Goal: Check status: Check status

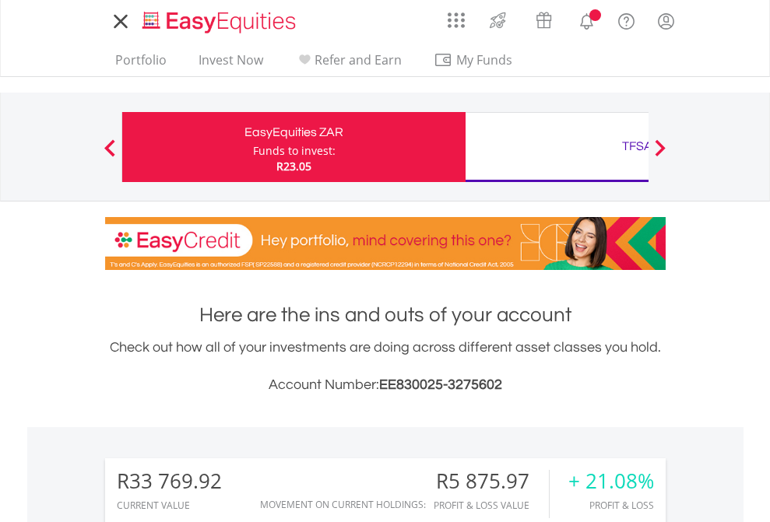
scroll to position [149, 244]
click at [253, 147] on div "Funds to invest:" at bounding box center [294, 151] width 82 height 16
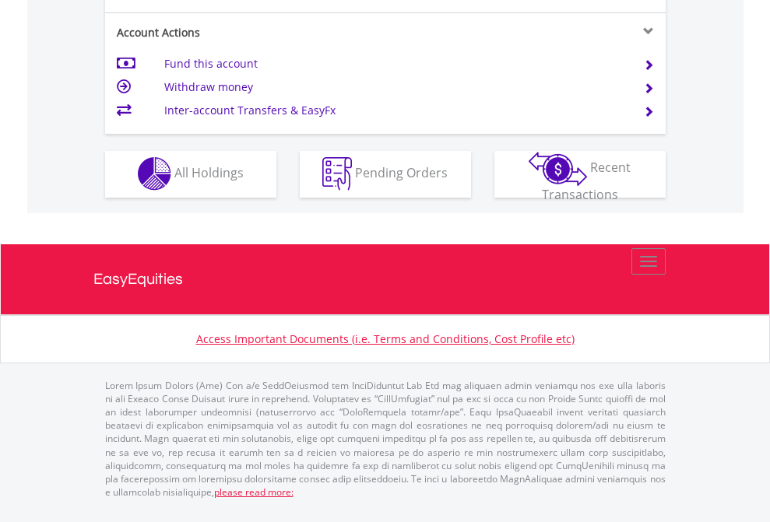
scroll to position [1455, 0]
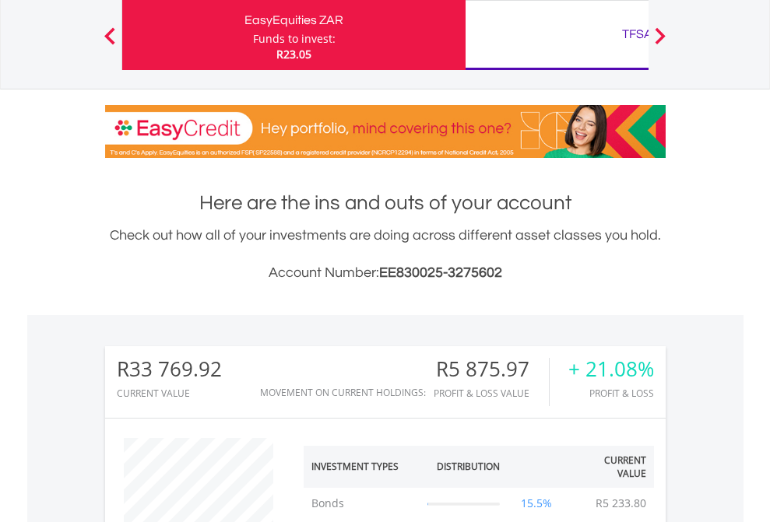
scroll to position [149, 244]
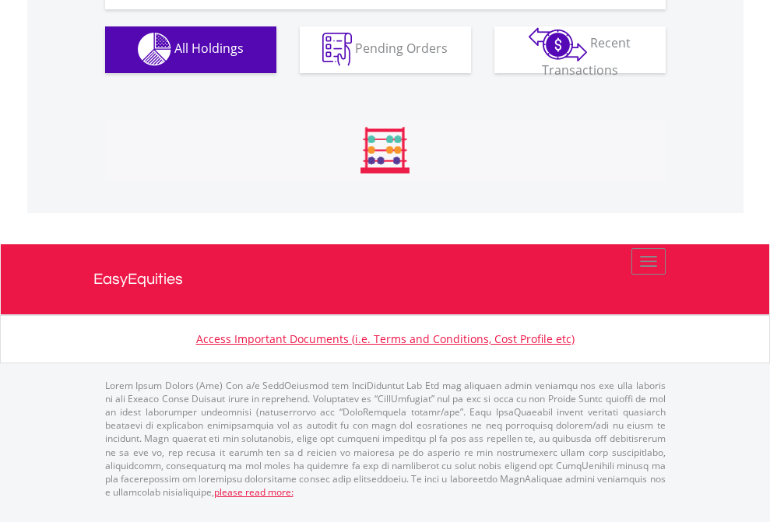
scroll to position [1541, 0]
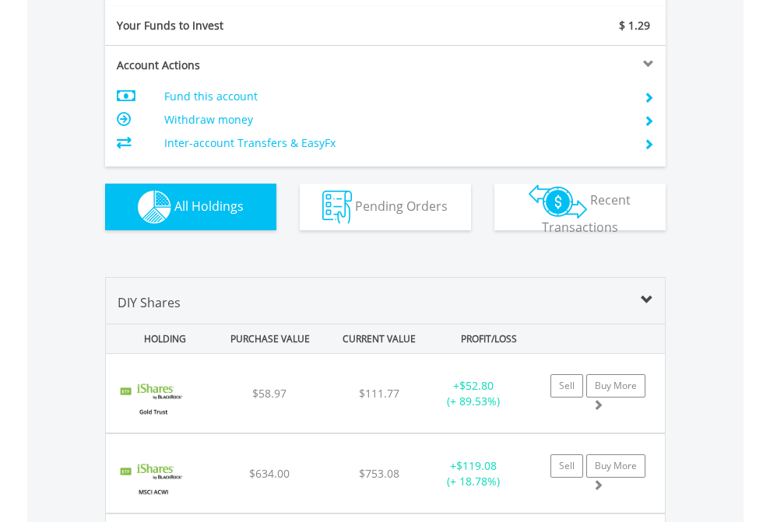
scroll to position [1731, 0]
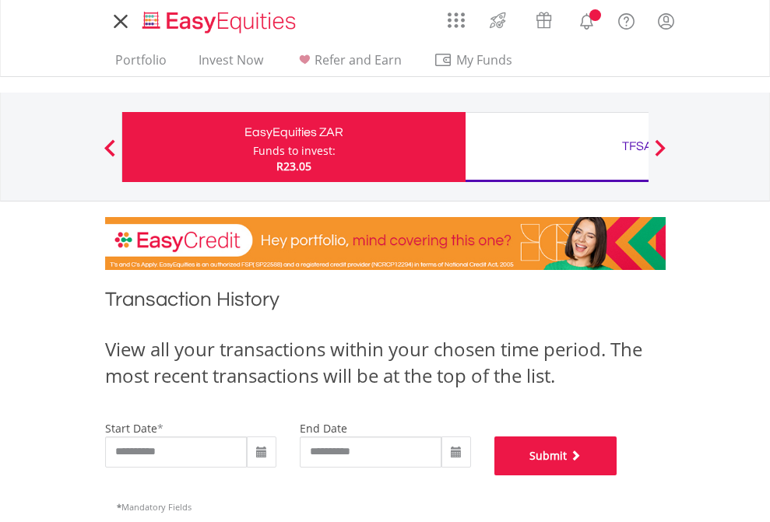
click at [617, 475] on button "Submit" at bounding box center [555, 456] width 123 height 39
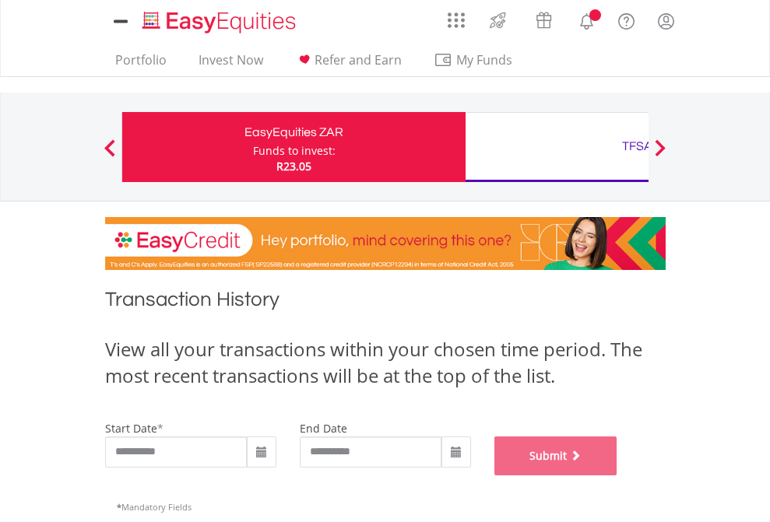
scroll to position [631, 0]
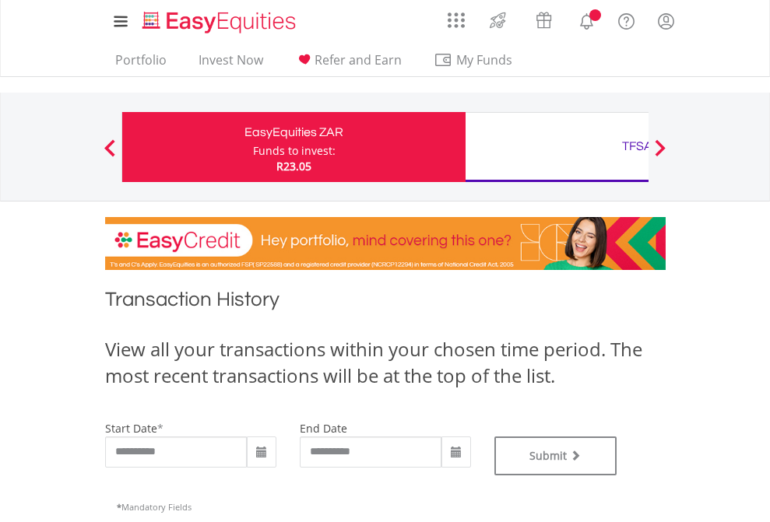
click at [556, 147] on div "TFSA" at bounding box center [637, 146] width 325 height 22
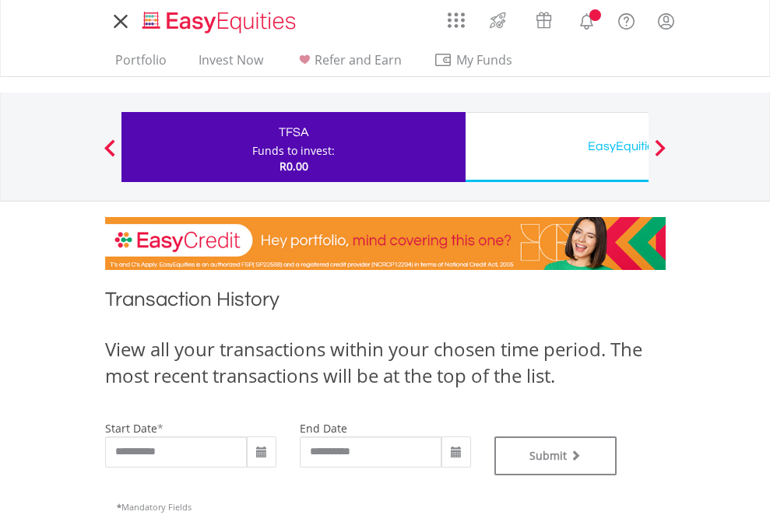
type input "**********"
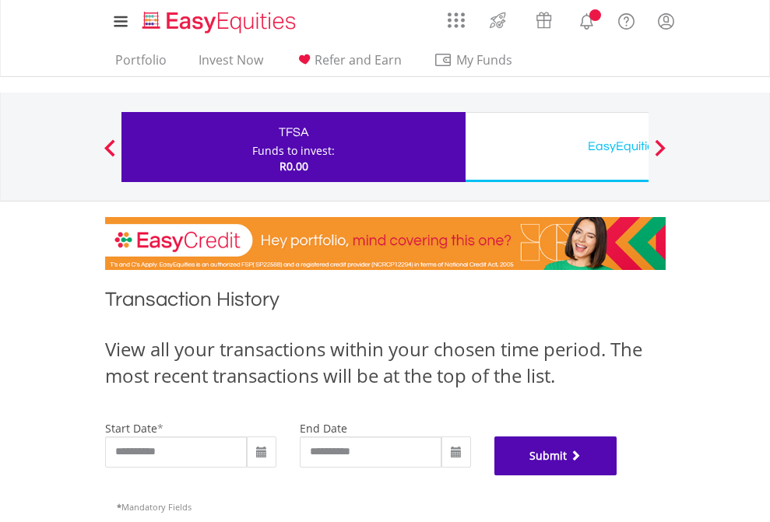
click at [617, 475] on button "Submit" at bounding box center [555, 456] width 123 height 39
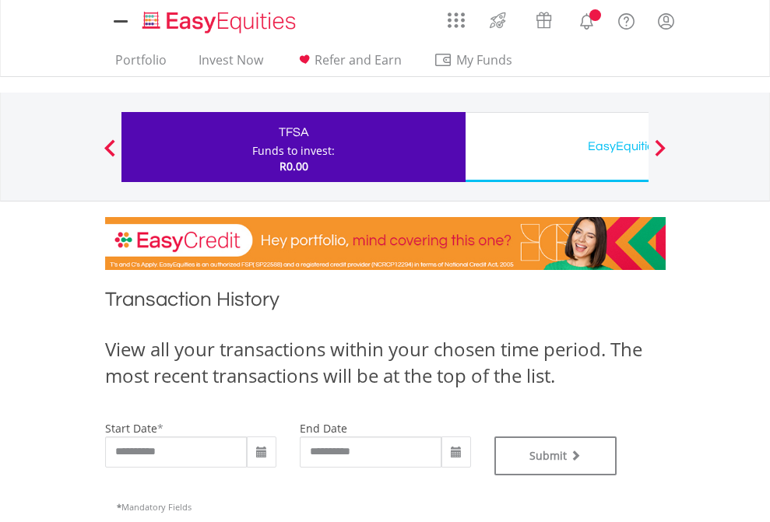
click at [556, 147] on div "EasyEquities USD" at bounding box center [637, 146] width 325 height 22
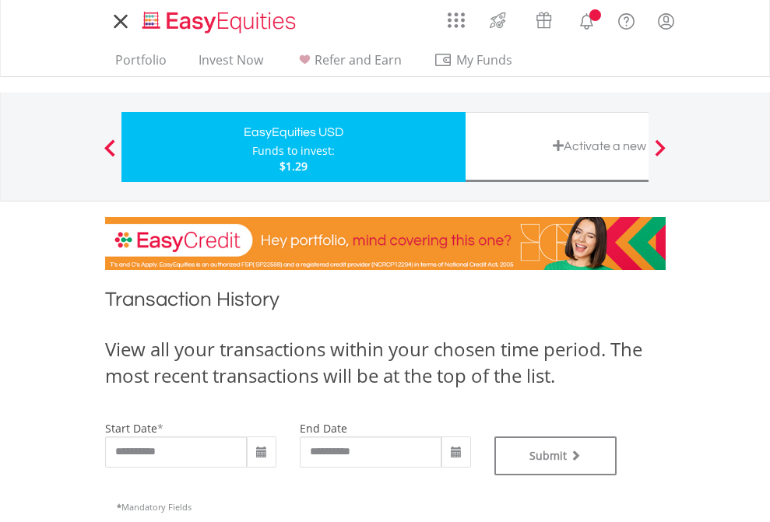
type input "**********"
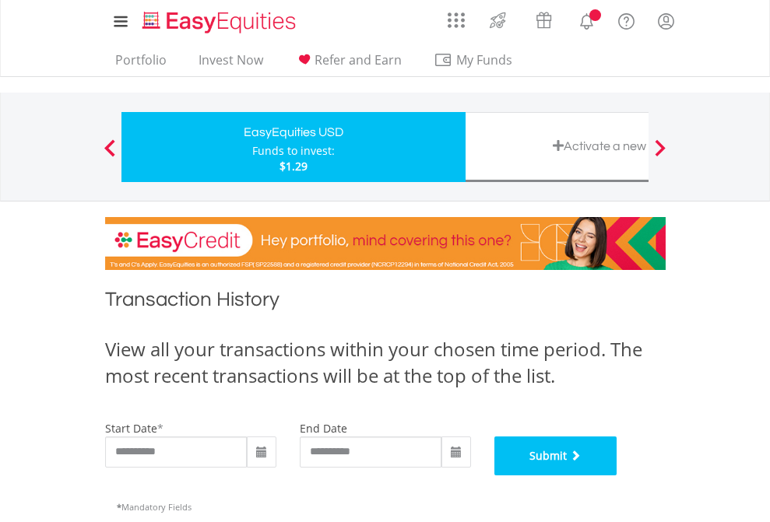
click at [617, 475] on button "Submit" at bounding box center [555, 456] width 123 height 39
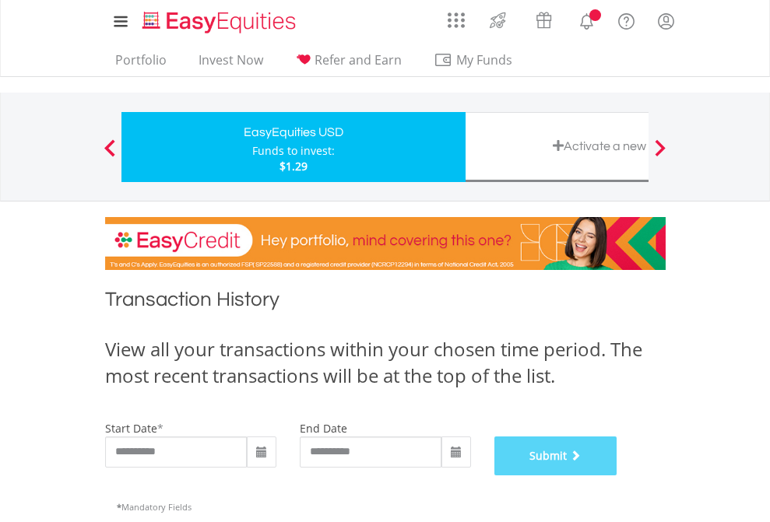
scroll to position [631, 0]
